Goal: Task Accomplishment & Management: Manage account settings

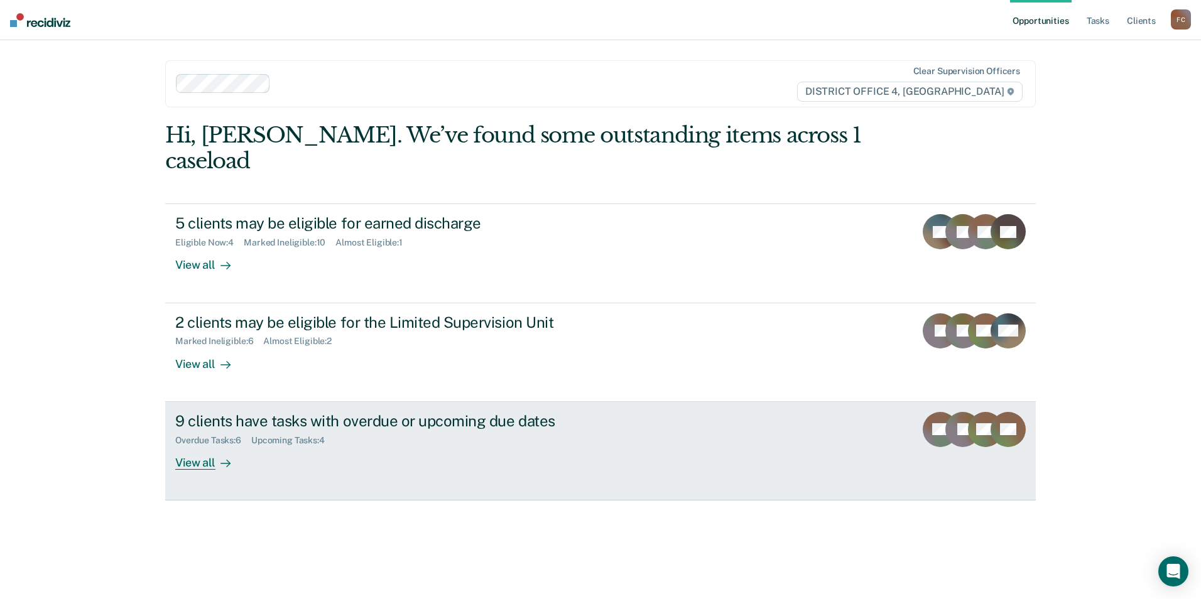
click at [239, 412] on div "9 clients have tasks with overdue or upcoming due dates" at bounding box center [395, 421] width 441 height 18
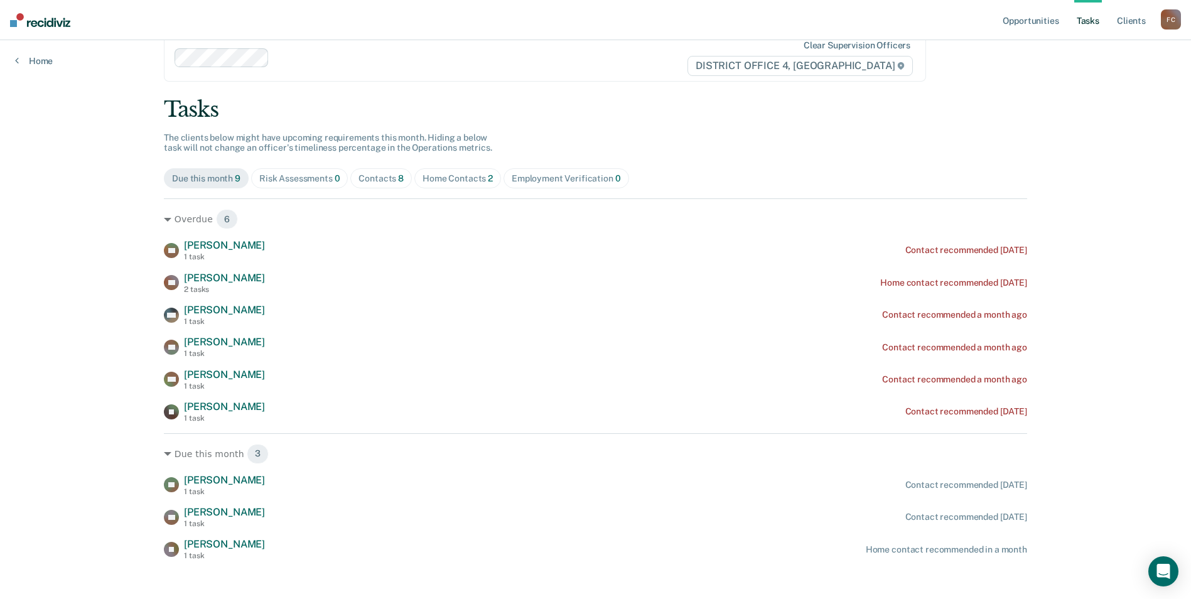
scroll to position [38, 0]
